Goal: Task Accomplishment & Management: Manage account settings

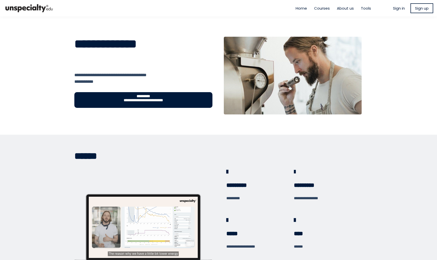
click at [397, 7] on span "Sign in" at bounding box center [399, 8] width 12 height 6
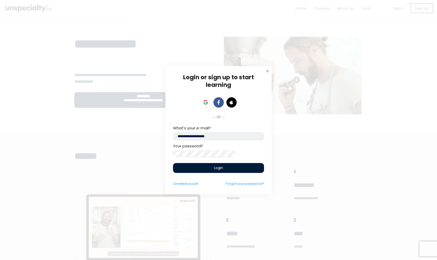
click at [224, 171] on div "Login" at bounding box center [218, 168] width 91 height 10
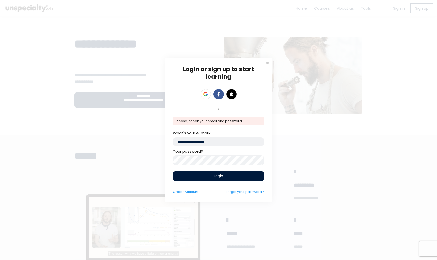
click at [223, 143] on input "**********" at bounding box center [218, 141] width 91 height 8
drag, startPoint x: 223, startPoint y: 143, endPoint x: 226, endPoint y: 139, distance: 4.0
click at [226, 139] on input "**********" at bounding box center [218, 141] width 91 height 8
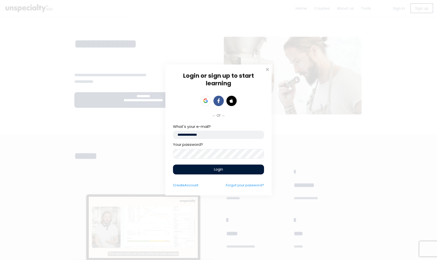
type input "**********"
click at [223, 169] on span "Login" at bounding box center [218, 169] width 9 height 5
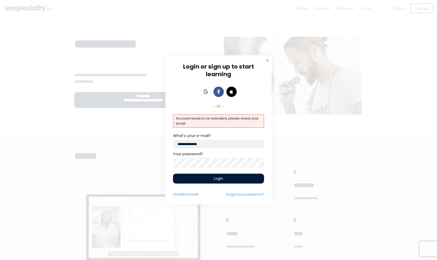
click at [223, 146] on input "**********" at bounding box center [218, 144] width 91 height 8
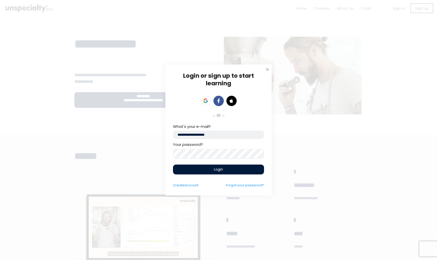
click at [220, 169] on span "Login" at bounding box center [218, 169] width 9 height 5
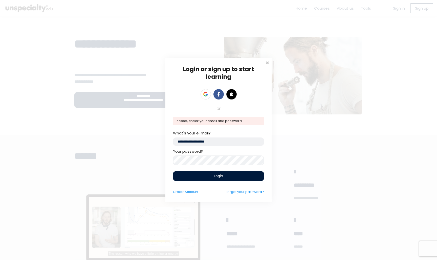
click at [214, 140] on input "**********" at bounding box center [218, 141] width 91 height 8
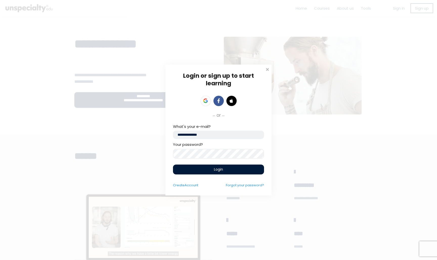
type input "**********"
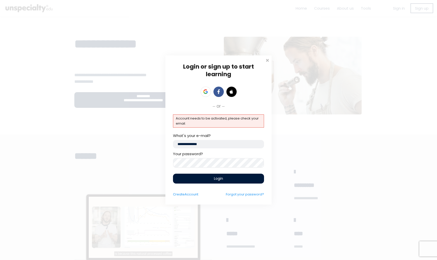
click at [206, 158] on div "Your password?" at bounding box center [218, 159] width 91 height 17
click at [250, 195] on link "Forgot your password?" at bounding box center [245, 194] width 38 height 5
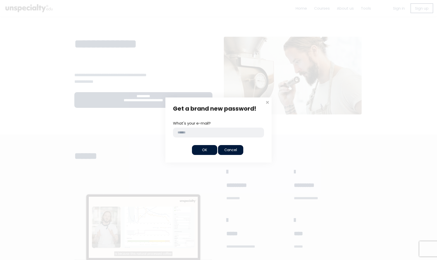
click at [211, 131] on input "email" at bounding box center [218, 133] width 91 height 10
type input "**********"
click at [204, 148] on span "OK" at bounding box center [204, 149] width 5 height 5
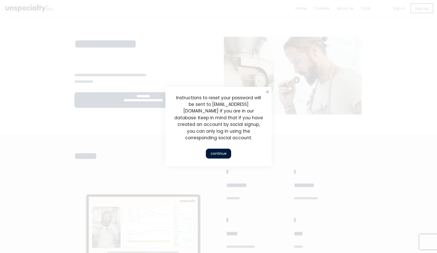
click at [213, 150] on div "continue" at bounding box center [218, 154] width 25 height 10
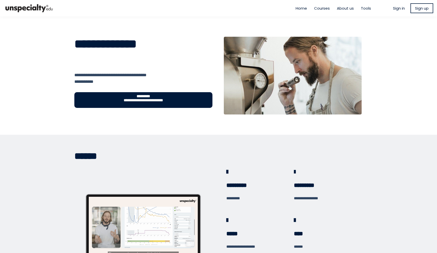
click at [393, 7] on span "Sign in" at bounding box center [399, 8] width 12 height 6
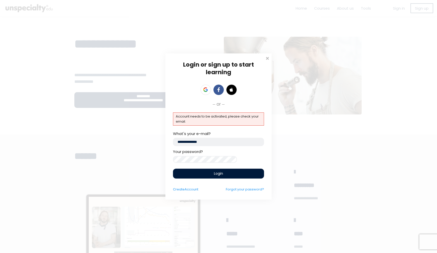
click at [214, 142] on input "**********" at bounding box center [218, 142] width 91 height 8
click at [244, 192] on link "Forgot your password?" at bounding box center [245, 189] width 38 height 5
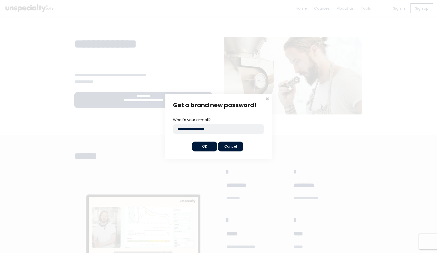
click at [203, 148] on span "OK" at bounding box center [204, 146] width 5 height 5
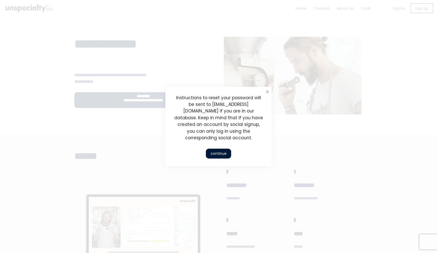
click at [218, 149] on div "continue" at bounding box center [218, 154] width 25 height 10
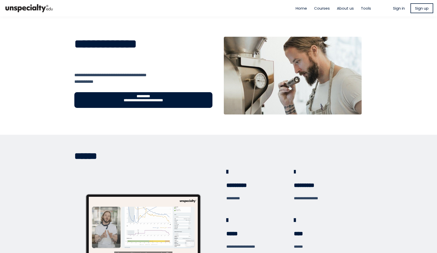
click at [393, 8] on span "Sign in" at bounding box center [399, 8] width 12 height 6
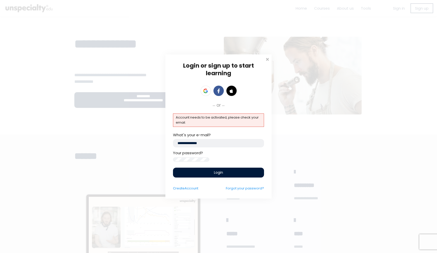
click at [208, 139] on input "**********" at bounding box center [218, 143] width 91 height 8
click at [239, 191] on link "Forgot your password?" at bounding box center [245, 188] width 38 height 5
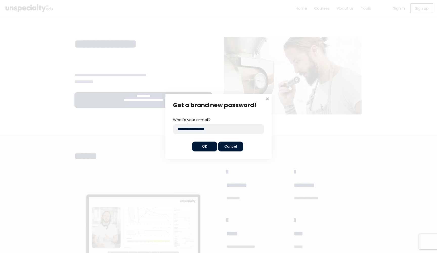
click at [210, 127] on input "**********" at bounding box center [218, 129] width 91 height 10
type input "**********"
click at [206, 146] on span "OK" at bounding box center [204, 146] width 5 height 5
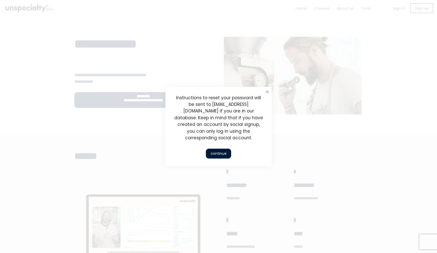
click at [217, 149] on div "continue" at bounding box center [218, 154] width 25 height 10
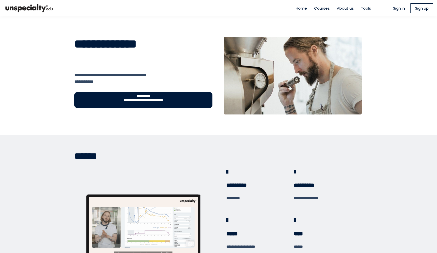
click at [395, 9] on span "Sign in" at bounding box center [399, 8] width 12 height 6
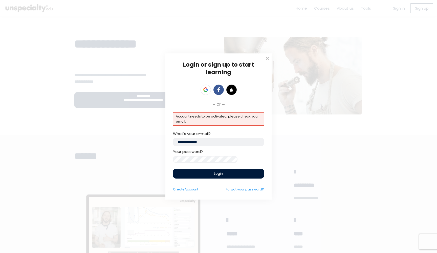
click at [207, 139] on input "**********" at bounding box center [218, 142] width 91 height 8
click at [242, 191] on link "Forgot your password?" at bounding box center [245, 189] width 38 height 5
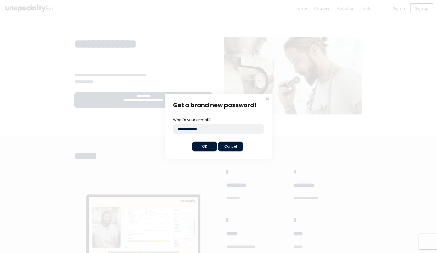
click at [206, 129] on input "**********" at bounding box center [218, 129] width 91 height 10
type input "**********"
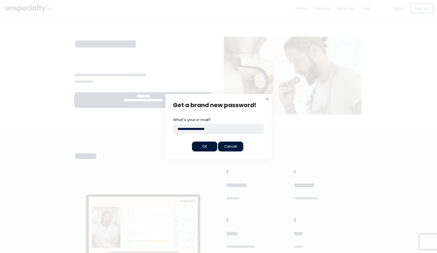
click at [203, 147] on span "OK" at bounding box center [204, 146] width 5 height 5
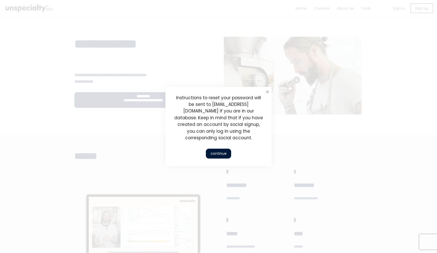
click at [236, 149] on div "Instructions to reset your password will be sent to liangbo633@aliyun.com if yo…" at bounding box center [218, 126] width 91 height 64
click at [222, 150] on div "continue" at bounding box center [218, 154] width 25 height 10
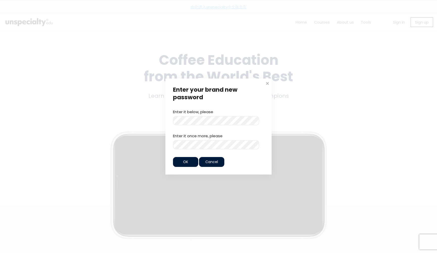
click at [185, 159] on div "OK" at bounding box center [185, 162] width 25 height 10
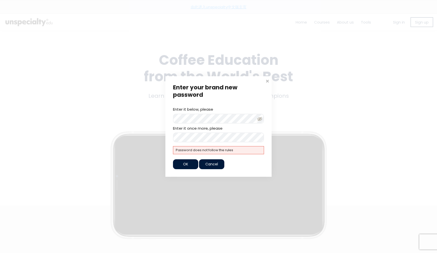
click at [185, 165] on span "OK" at bounding box center [185, 164] width 5 height 5
click at [187, 165] on div "OK" at bounding box center [185, 164] width 25 height 10
click at [183, 166] on span "OK" at bounding box center [185, 164] width 5 height 5
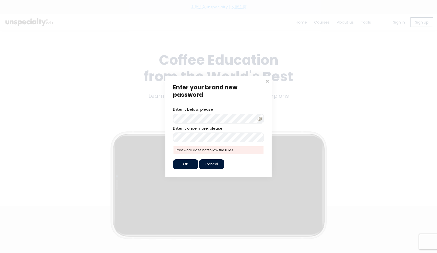
click at [187, 165] on span "OK" at bounding box center [185, 164] width 5 height 5
click at [259, 119] on icon at bounding box center [259, 119] width 5 height 4
click at [185, 163] on span "OK" at bounding box center [185, 164] width 5 height 5
click at [184, 164] on span "OK" at bounding box center [185, 164] width 5 height 5
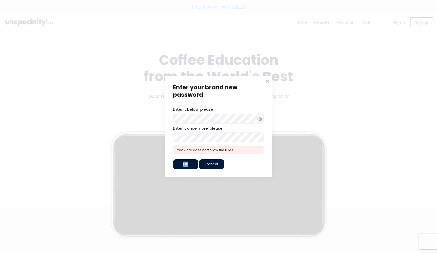
click at [184, 165] on span "OK" at bounding box center [185, 164] width 5 height 5
click at [185, 165] on div "OK" at bounding box center [185, 164] width 25 height 10
click at [184, 164] on span "OK" at bounding box center [185, 164] width 5 height 5
click at [202, 151] on p "Password does not follow the rules" at bounding box center [219, 150] width 86 height 5
click at [242, 161] on div "OK Cancel" at bounding box center [218, 164] width 91 height 10
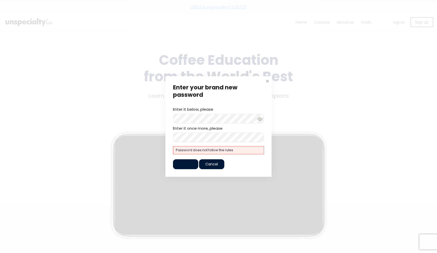
click at [237, 162] on div "OK Cancel" at bounding box center [218, 164] width 91 height 10
click at [238, 163] on div "OK Cancel" at bounding box center [218, 164] width 91 height 10
click at [188, 165] on div "OK" at bounding box center [185, 164] width 25 height 10
click at [188, 163] on div "OK" at bounding box center [185, 164] width 25 height 10
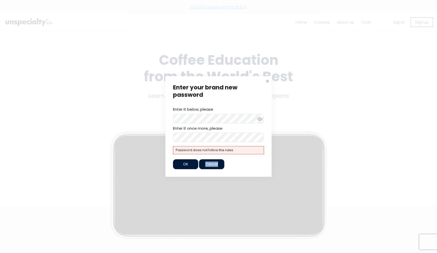
click at [188, 163] on div "OK" at bounding box center [185, 164] width 25 height 10
click at [207, 150] on p "Password does not follow the rules" at bounding box center [219, 150] width 86 height 5
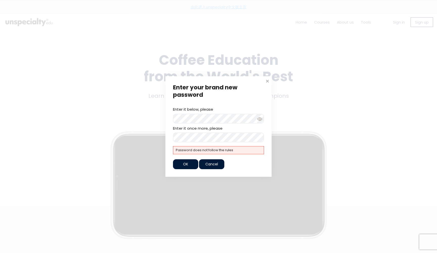
click at [244, 159] on div "Enter your brand new password Enter it below, please Password must have: 8 - 50…" at bounding box center [219, 126] width 106 height 101
click at [245, 160] on div "OK Cancel" at bounding box center [218, 164] width 91 height 10
click at [244, 163] on div "OK Cancel" at bounding box center [218, 164] width 91 height 10
click at [244, 165] on div "OK Cancel" at bounding box center [218, 164] width 91 height 10
click at [183, 166] on span "OK" at bounding box center [185, 164] width 5 height 5
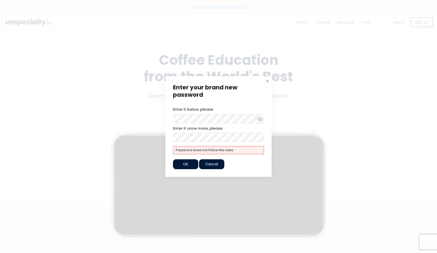
click at [186, 165] on span "OK" at bounding box center [185, 164] width 5 height 5
click at [188, 164] on span "OK" at bounding box center [185, 164] width 5 height 5
click at [188, 164] on div "OK" at bounding box center [185, 164] width 25 height 10
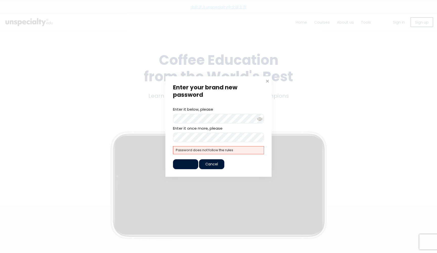
click at [188, 163] on div "OK" at bounding box center [185, 164] width 25 height 10
click at [189, 163] on div "OK" at bounding box center [185, 164] width 25 height 10
click at [188, 163] on div "OK" at bounding box center [185, 164] width 25 height 10
click at [218, 164] on span "Cancel" at bounding box center [212, 164] width 13 height 5
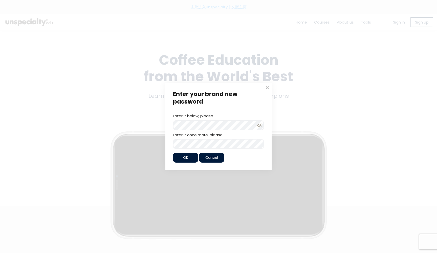
click at [258, 125] on icon at bounding box center [259, 125] width 5 height 5
click at [191, 157] on div "OK" at bounding box center [185, 158] width 25 height 10
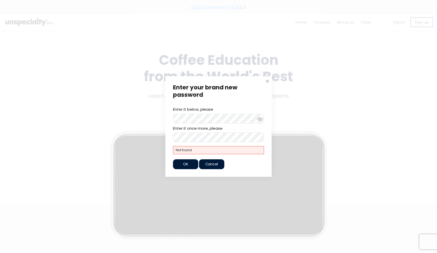
click at [185, 164] on span "OK" at bounding box center [185, 164] width 5 height 5
click at [210, 163] on span "Cancel" at bounding box center [212, 164] width 13 height 5
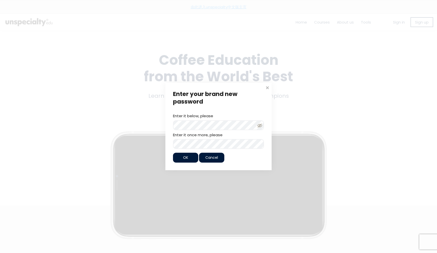
click at [259, 125] on icon at bounding box center [259, 125] width 5 height 5
click at [260, 124] on icon at bounding box center [259, 125] width 5 height 5
click at [259, 126] on icon at bounding box center [259, 125] width 5 height 5
click at [178, 155] on div "OK" at bounding box center [185, 158] width 25 height 10
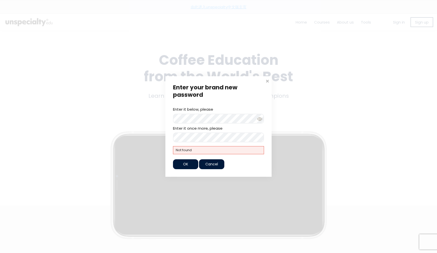
click at [214, 164] on span "Cancel" at bounding box center [212, 164] width 13 height 5
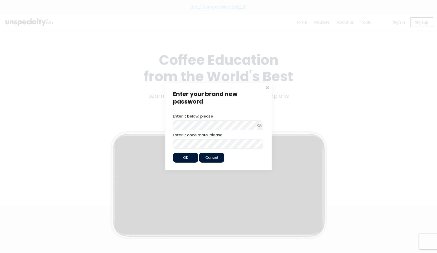
click at [259, 125] on icon at bounding box center [259, 125] width 5 height 5
click at [184, 156] on span "OK" at bounding box center [185, 157] width 5 height 5
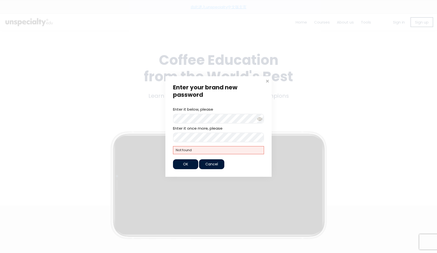
click at [185, 164] on span "OK" at bounding box center [185, 164] width 5 height 5
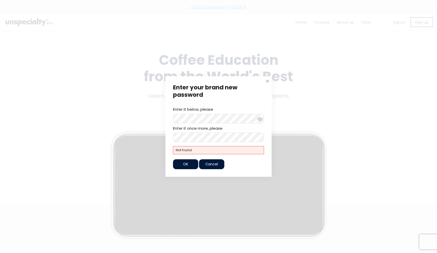
click at [212, 164] on span "Cancel" at bounding box center [212, 164] width 13 height 5
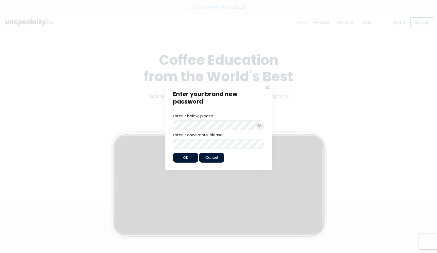
click at [188, 157] on span "OK" at bounding box center [185, 157] width 5 height 5
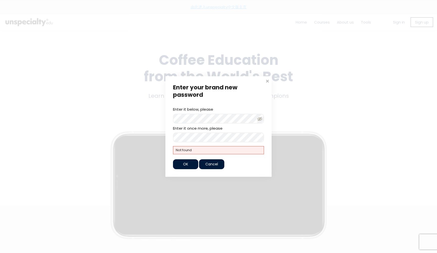
click at [186, 157] on div "Enter your brand new password Enter it below, please Password must have: 8 - 50…" at bounding box center [219, 126] width 106 height 101
click at [216, 163] on span "Cancel" at bounding box center [212, 164] width 13 height 5
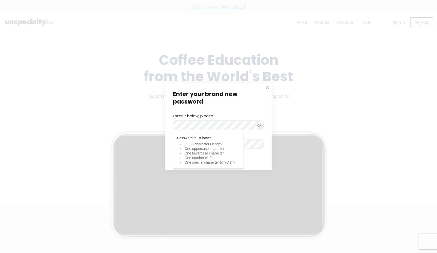
click at [259, 125] on icon at bounding box center [259, 125] width 5 height 5
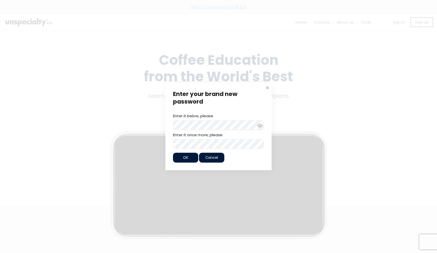
click at [185, 158] on span "OK" at bounding box center [185, 157] width 5 height 5
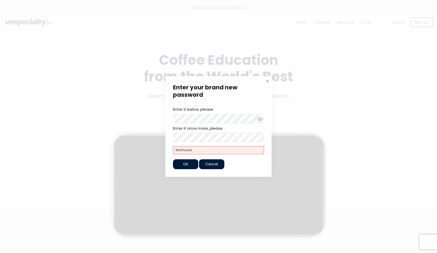
click at [215, 162] on span "Cancel" at bounding box center [212, 164] width 13 height 5
